Goal: Find specific page/section: Find specific page/section

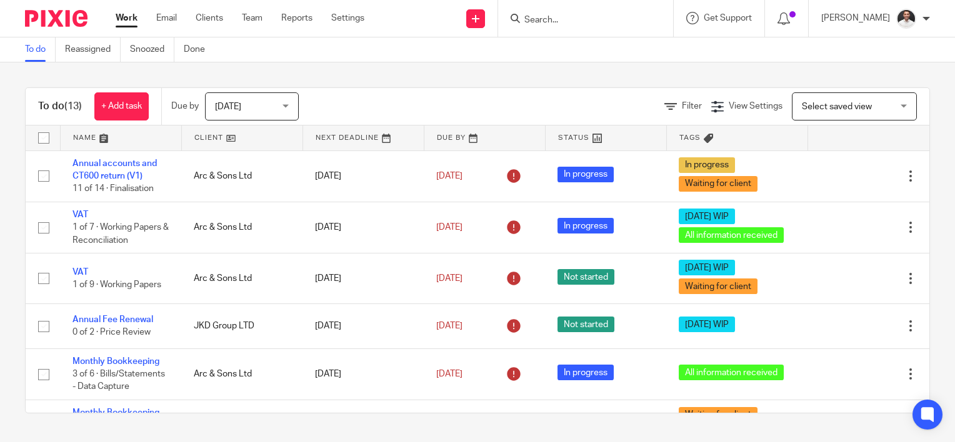
click at [557, 25] on input "Search" at bounding box center [579, 20] width 112 height 11
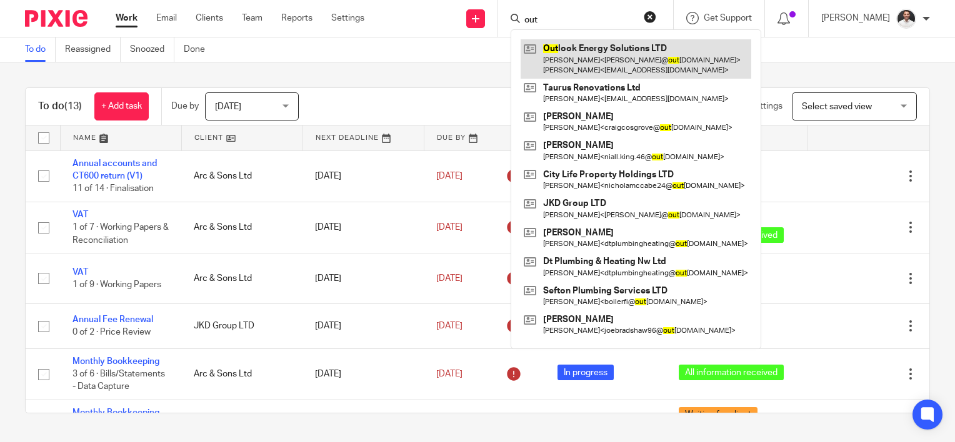
type input "out"
click at [604, 46] on link at bounding box center [635, 58] width 231 height 39
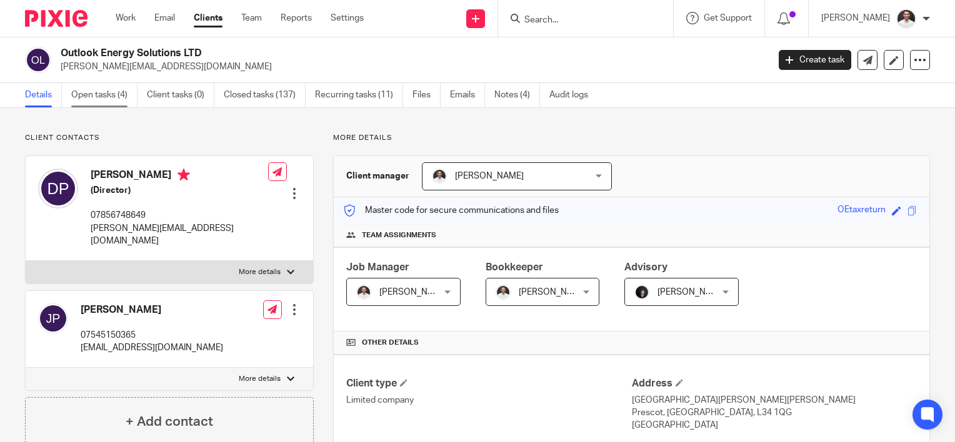
click at [100, 97] on link "Open tasks (4)" at bounding box center [104, 95] width 66 height 24
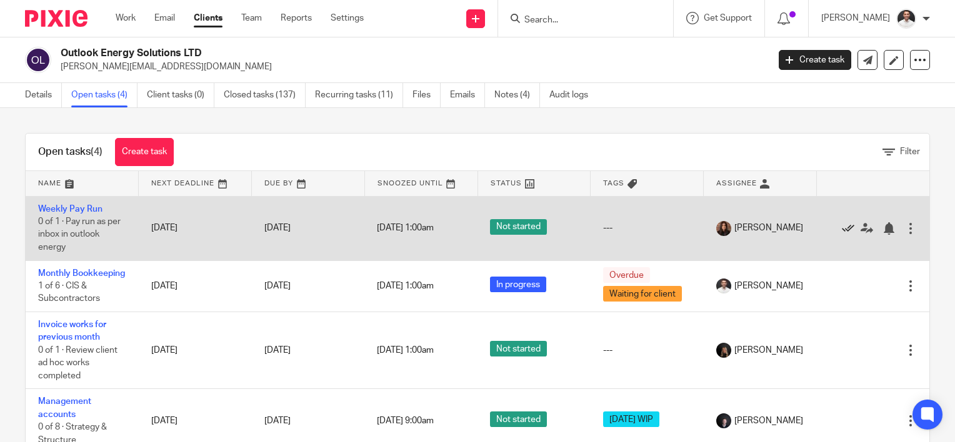
click at [841, 230] on icon at bounding box center [847, 228] width 12 height 12
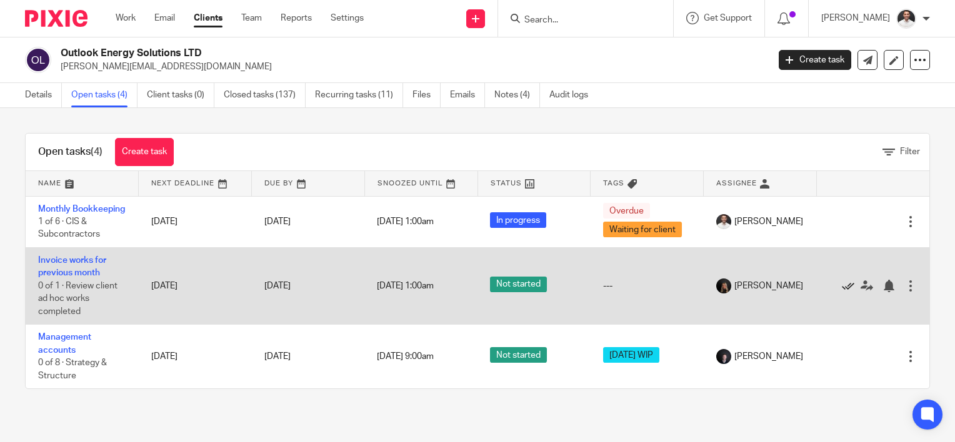
click at [841, 292] on icon at bounding box center [847, 286] width 12 height 12
